Goal: Task Accomplishment & Management: Use online tool/utility

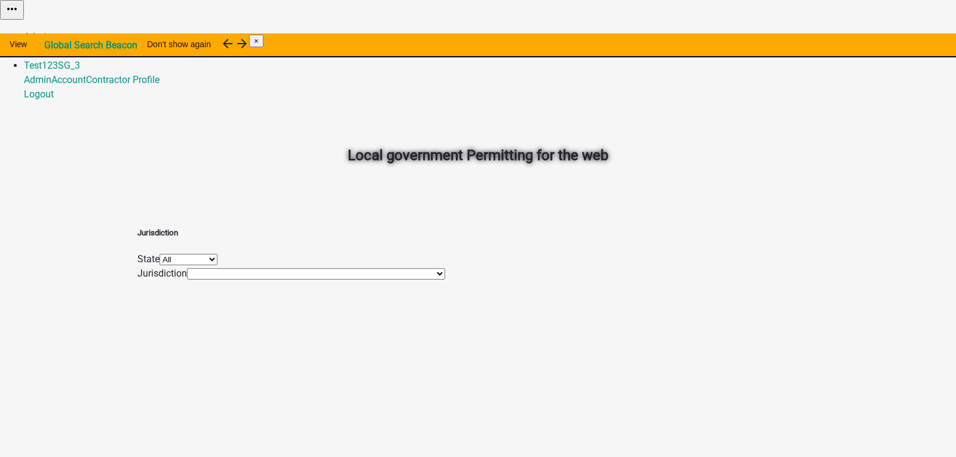
click at [51, 31] on link "Admin" at bounding box center [37, 36] width 27 height 11
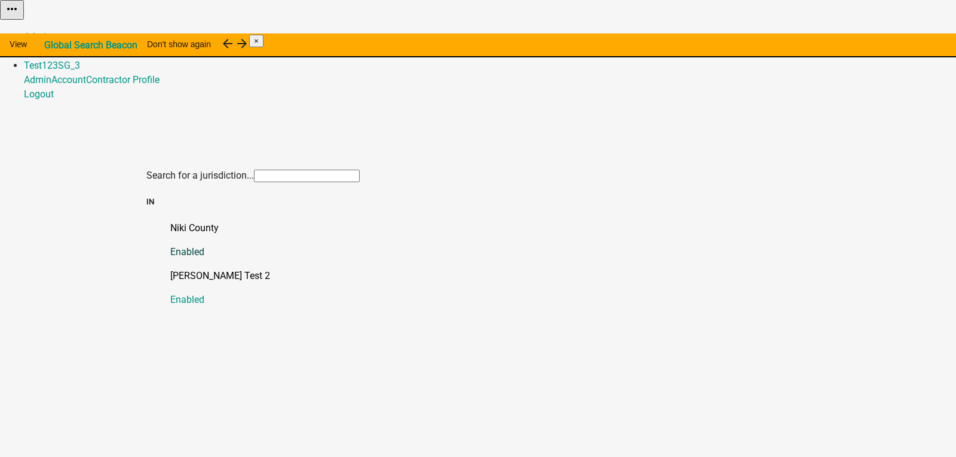
click at [173, 221] on p "Niki County" at bounding box center [489, 228] width 639 height 14
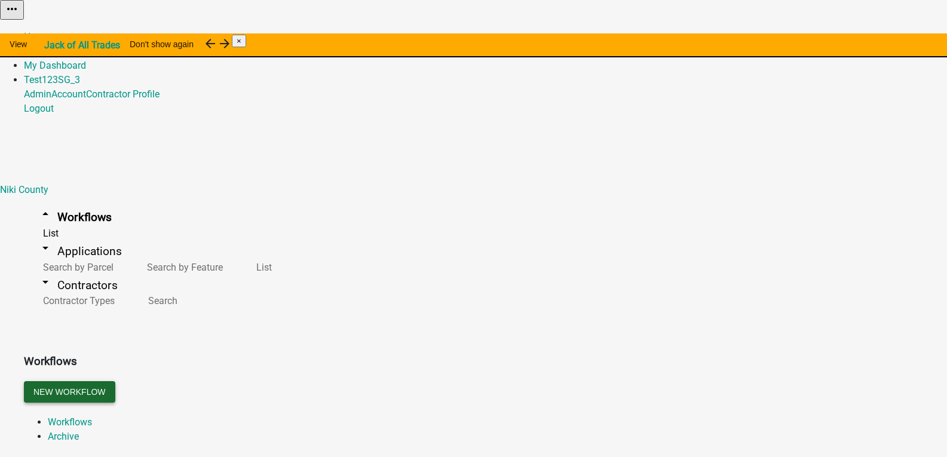
click at [115, 381] on button "New Workflow" at bounding box center [69, 392] width 91 height 22
select select "3"
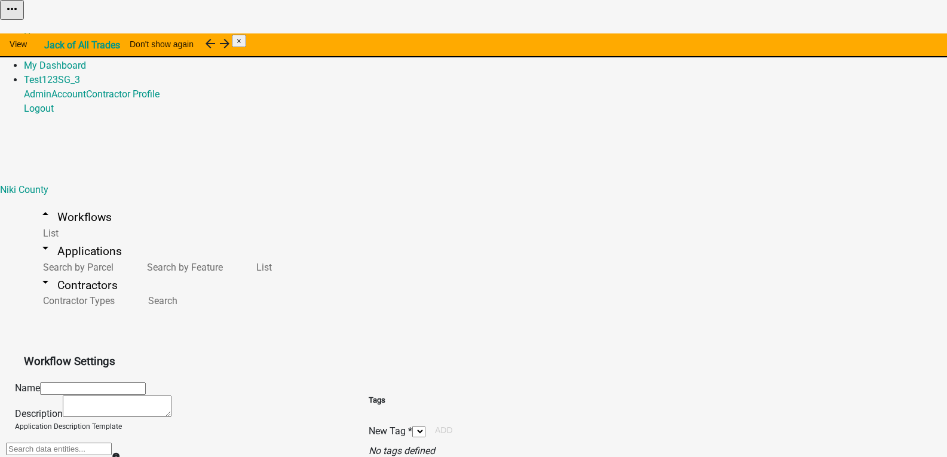
select select
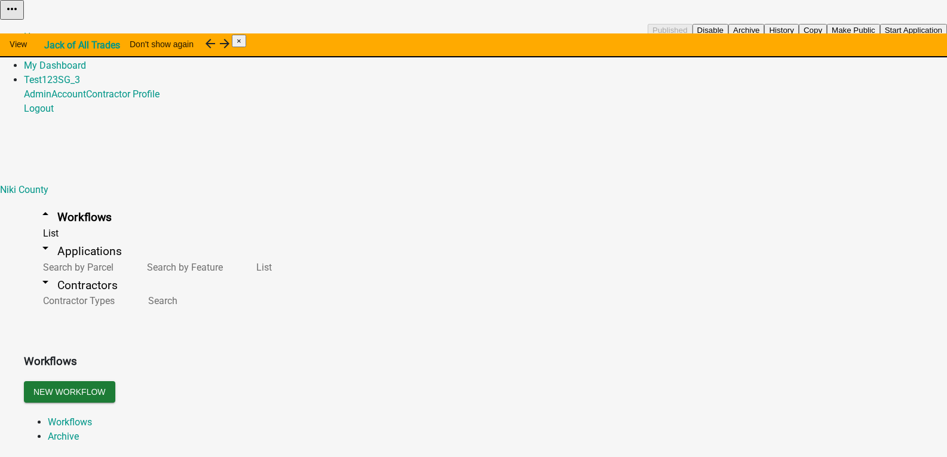
click at [827, 36] on button "Copy" at bounding box center [813, 30] width 28 height 13
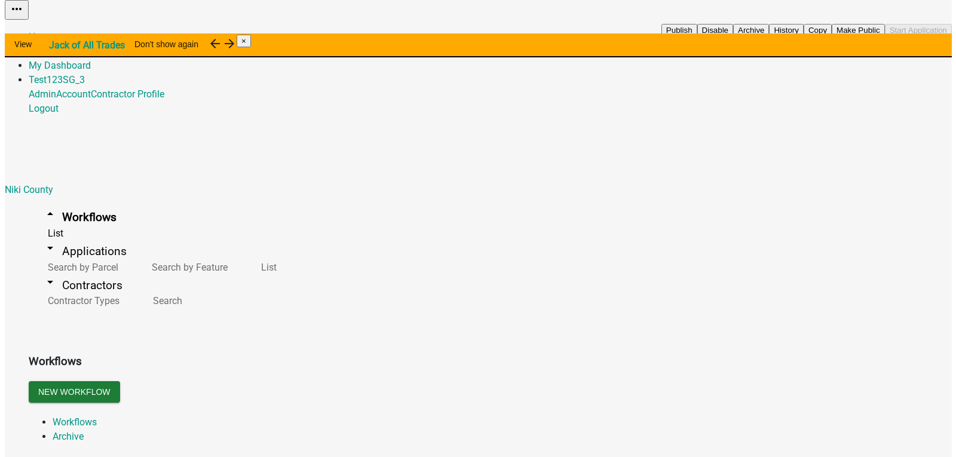
scroll to position [597, 0]
click at [827, 36] on button "Copy" at bounding box center [813, 30] width 28 height 13
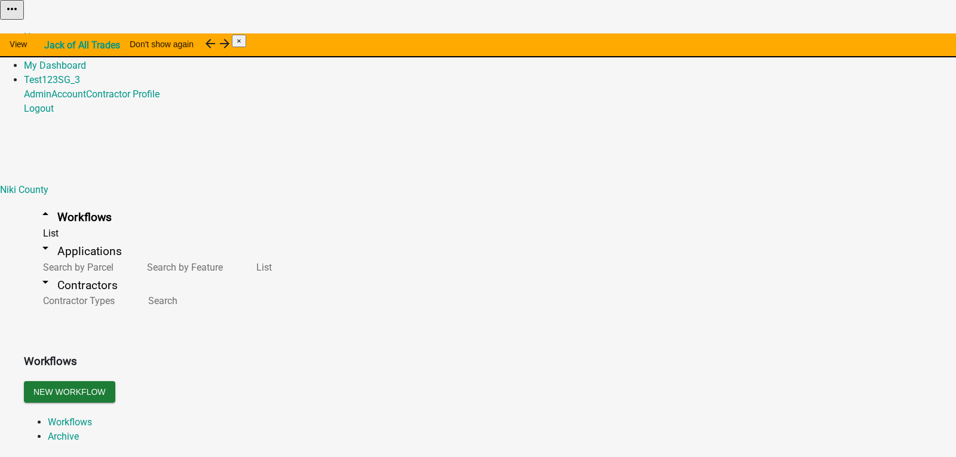
drag, startPoint x: 296, startPoint y: 92, endPoint x: 239, endPoint y: 93, distance: 57.3
type input "2803 - Custom List Condition Items v2"
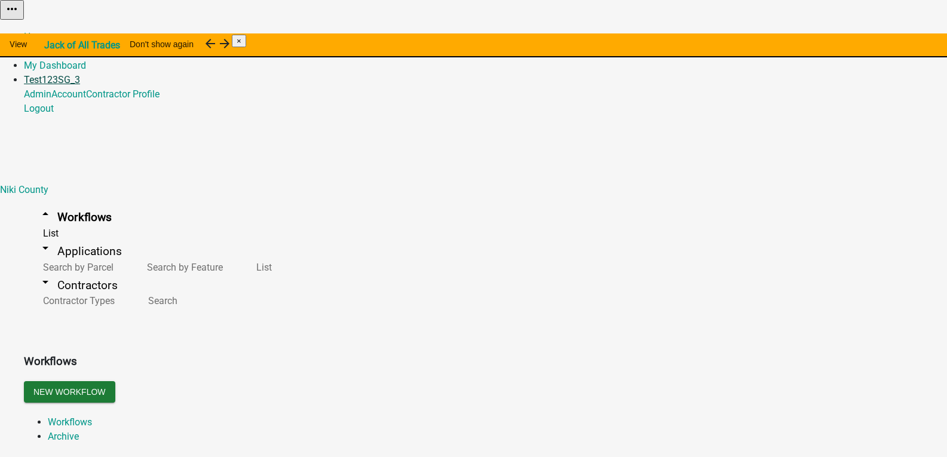
click at [80, 74] on link "Test123SG_3" at bounding box center [52, 79] width 56 height 11
click at [54, 114] on link "Logout" at bounding box center [39, 108] width 30 height 11
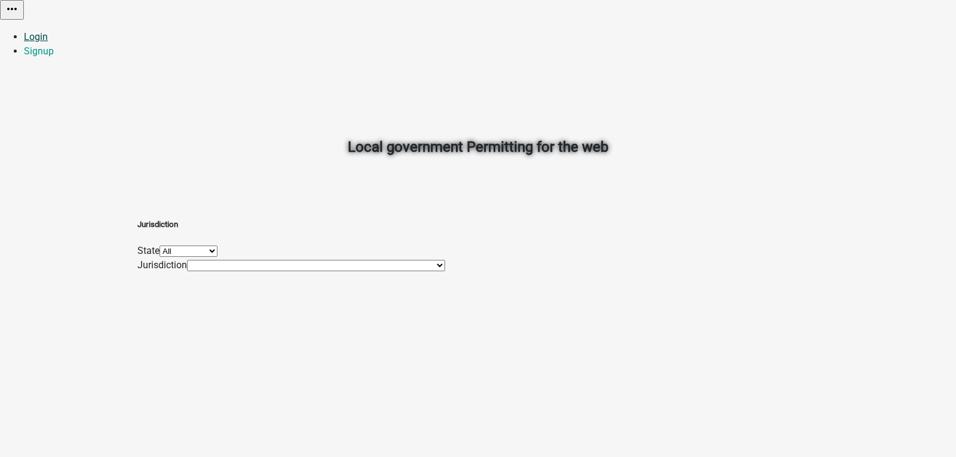
click at [48, 31] on link "Login" at bounding box center [36, 36] width 24 height 11
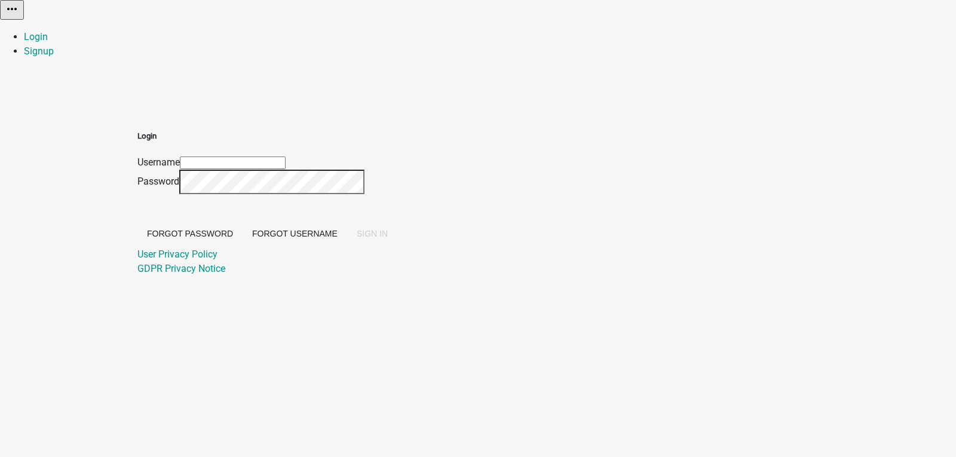
click at [286, 157] on input "Username" at bounding box center [233, 163] width 106 height 13
type input "[EMAIL_ADDRESS][DOMAIN_NAME]"
click at [347, 223] on button "SIGN IN" at bounding box center [372, 234] width 50 height 22
